Goal: Answer question/provide support

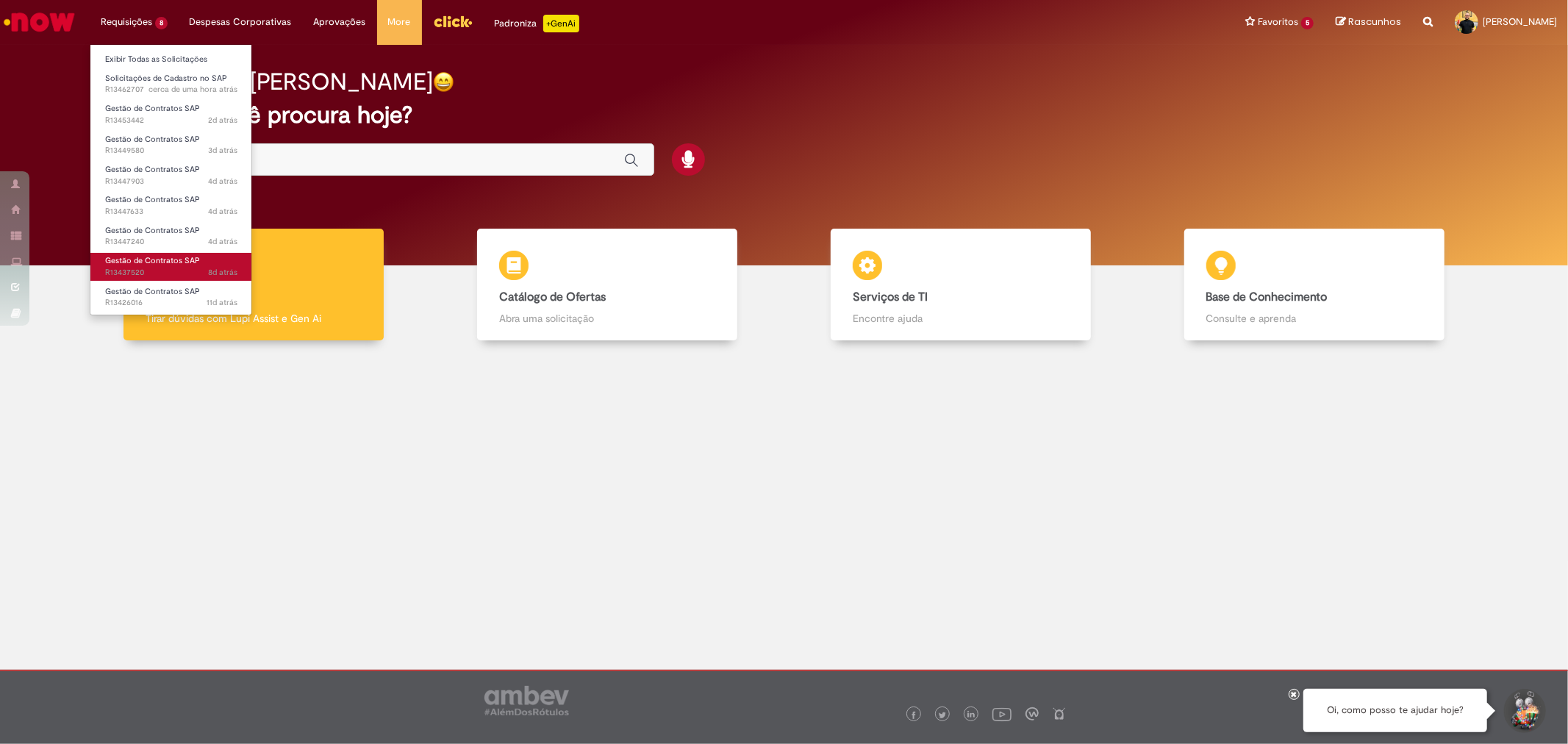
click at [125, 263] on span "Gestão de Contratos SAP" at bounding box center [152, 261] width 95 height 11
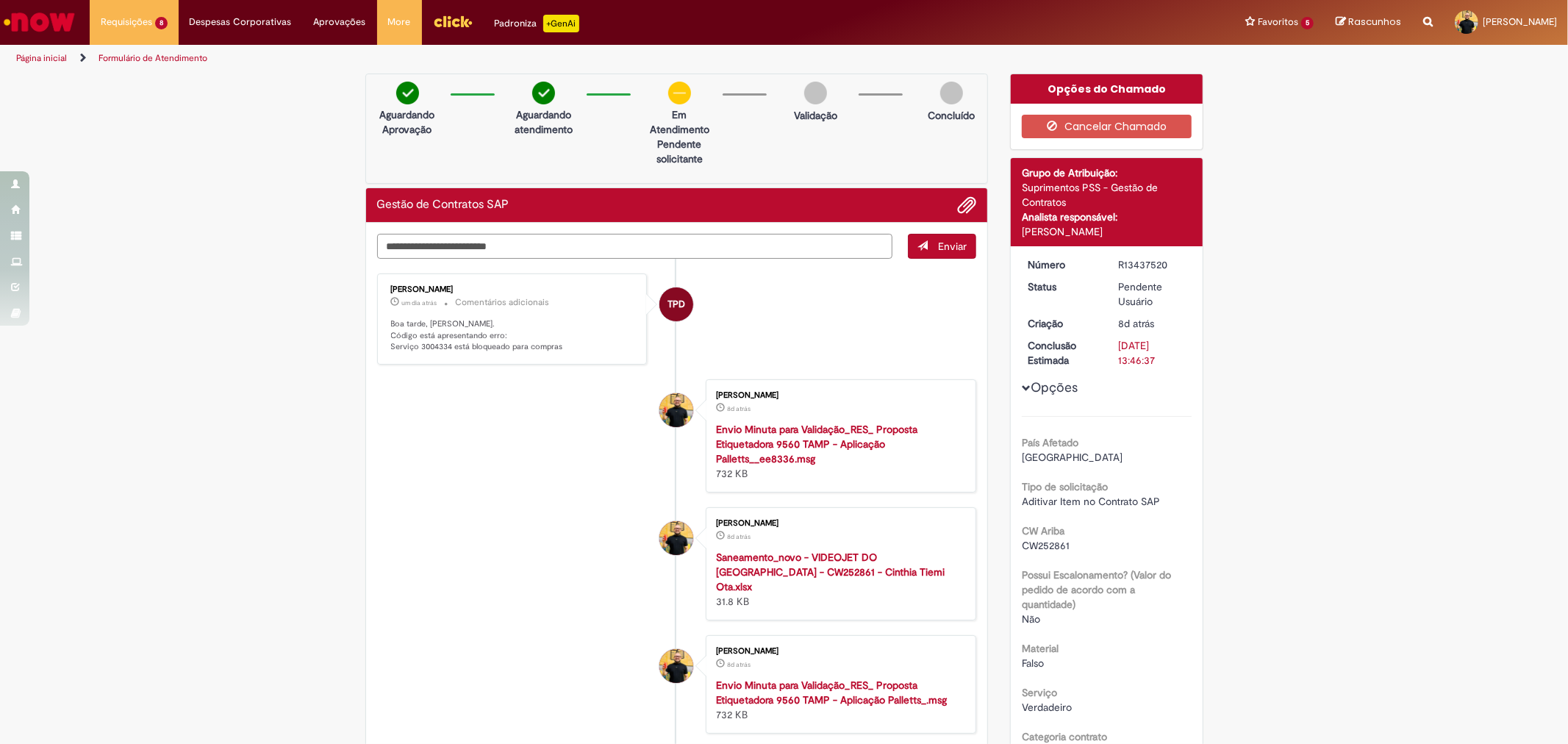
click at [405, 246] on textarea "Digite sua mensagem aqui..." at bounding box center [635, 246] width 516 height 25
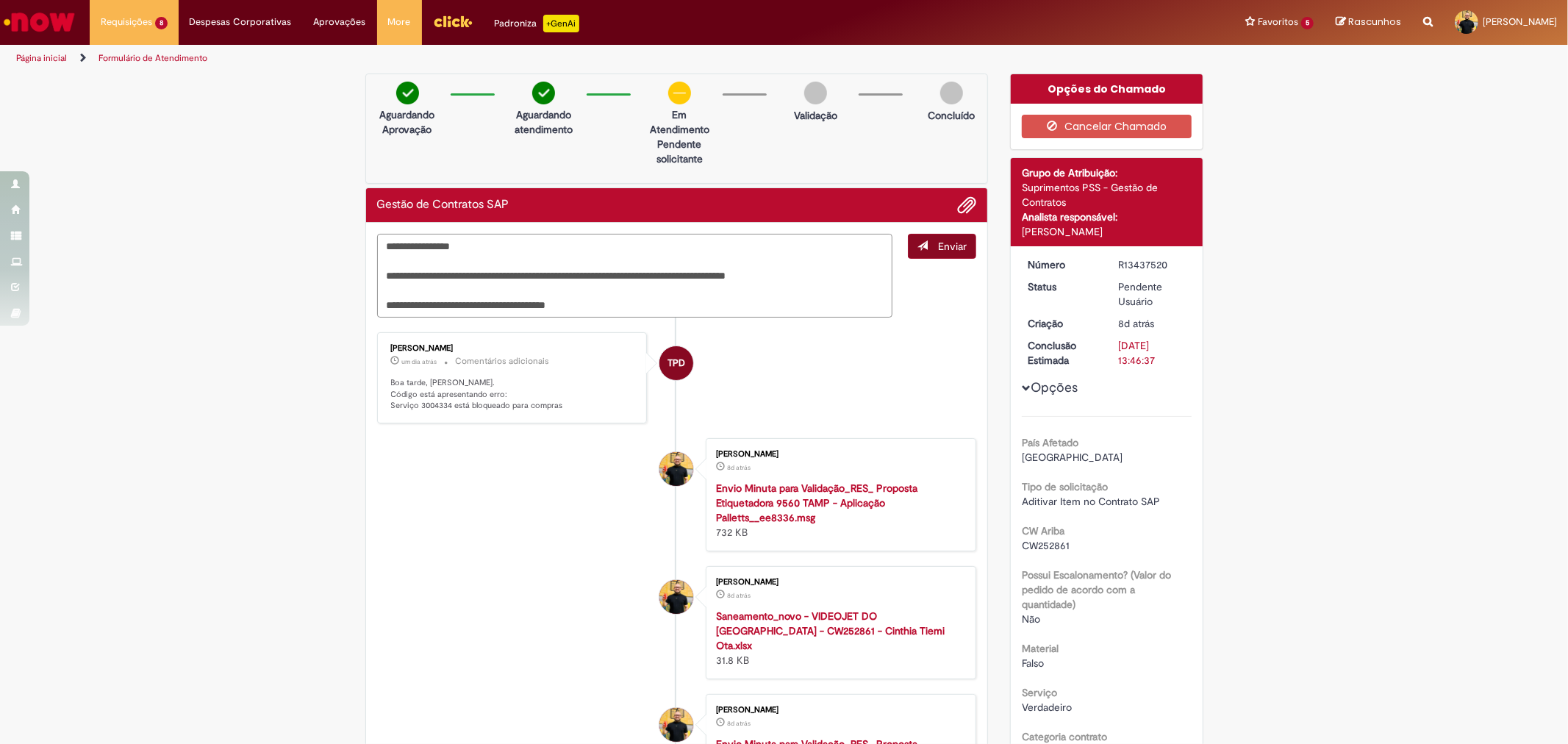
type textarea "**********"
click at [927, 239] on button "Enviar" at bounding box center [942, 246] width 69 height 25
